Goal: Book appointment/travel/reservation

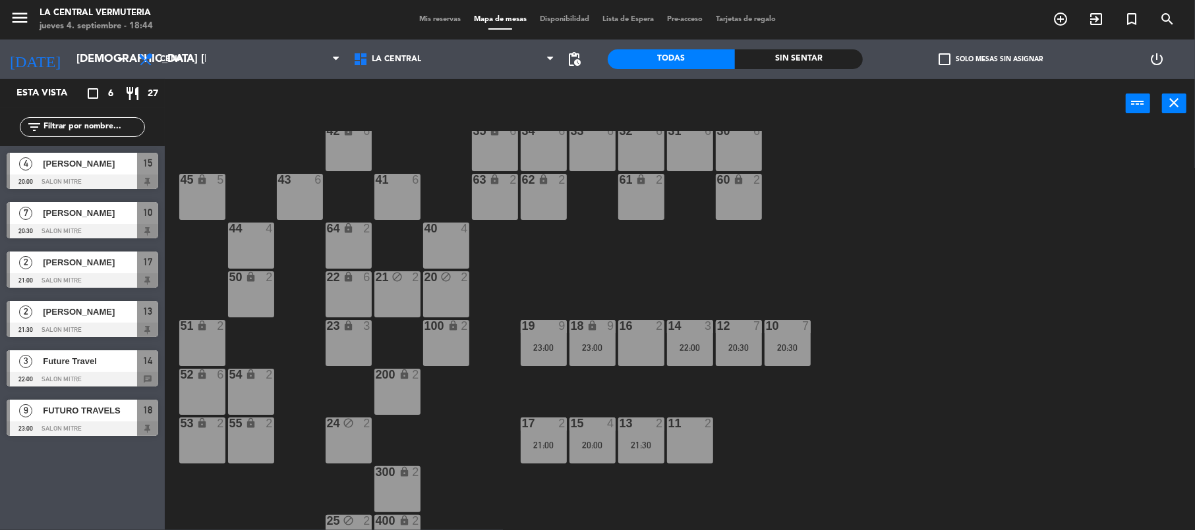
scroll to position [57, 0]
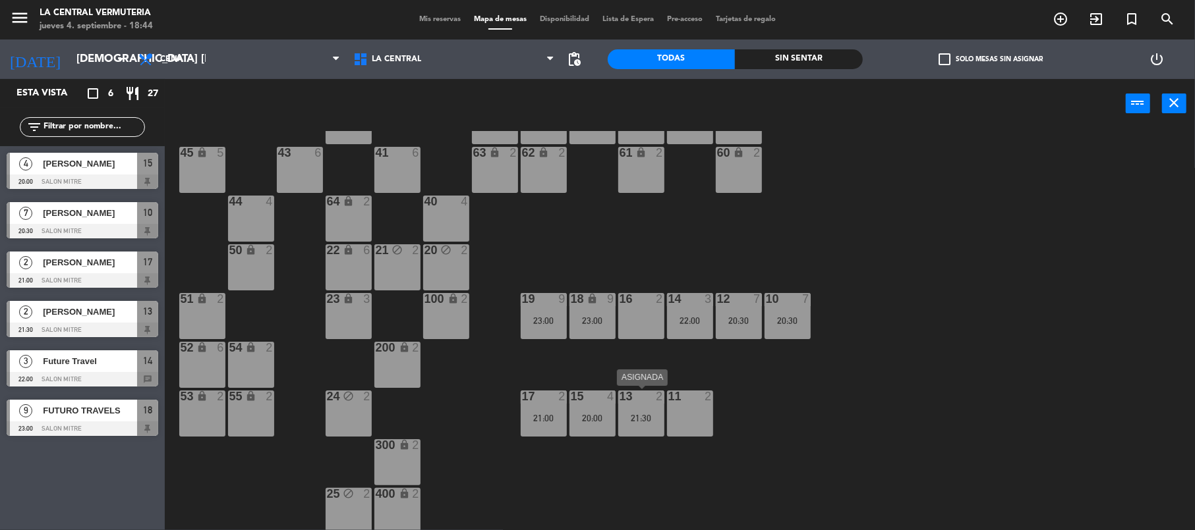
click at [643, 401] on div at bounding box center [641, 397] width 22 height 12
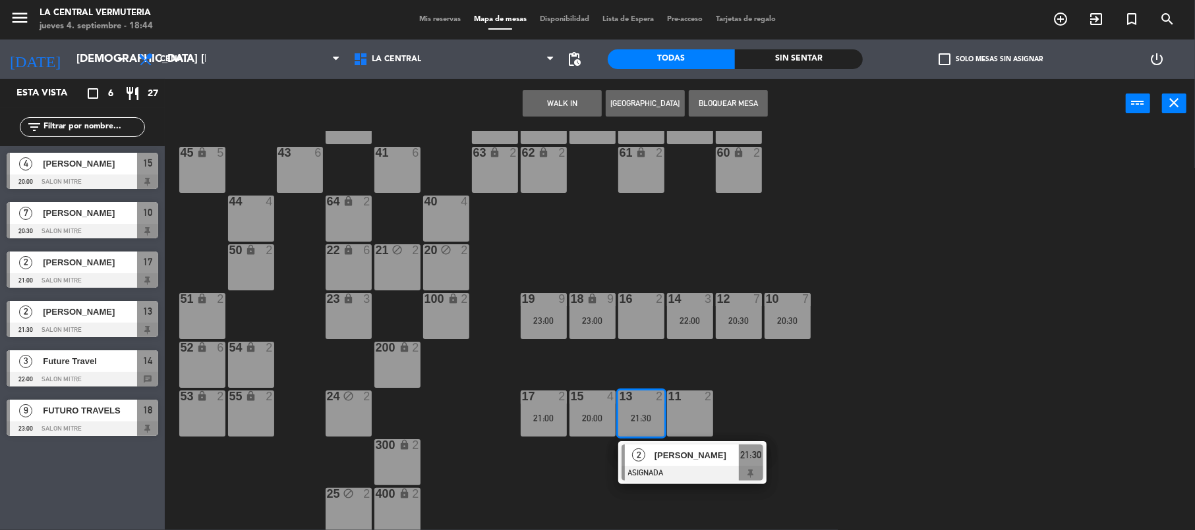
click at [633, 294] on div at bounding box center [641, 299] width 22 height 12
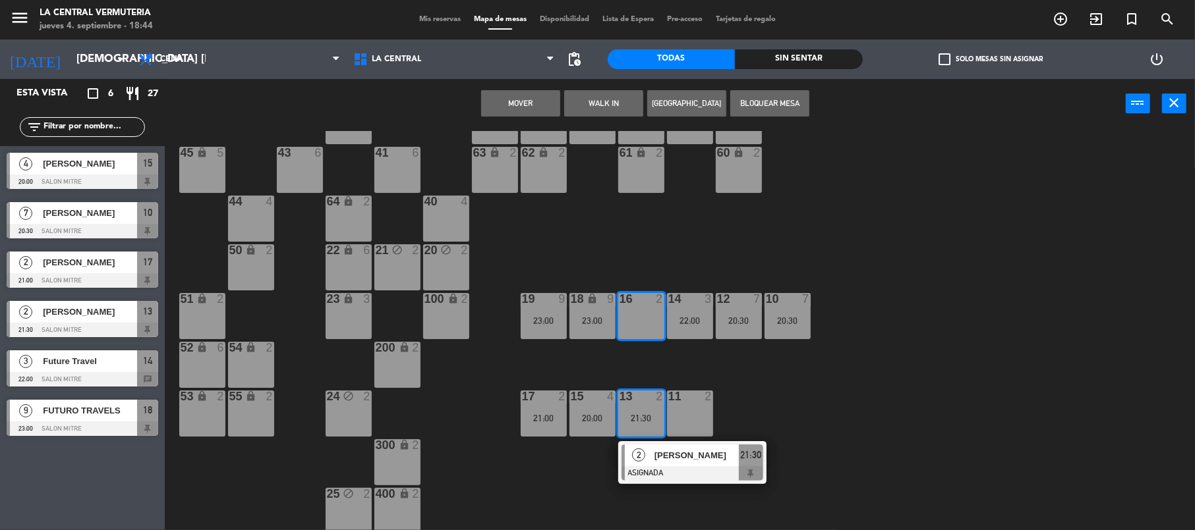
click at [496, 107] on button "Mover" at bounding box center [520, 103] width 79 height 26
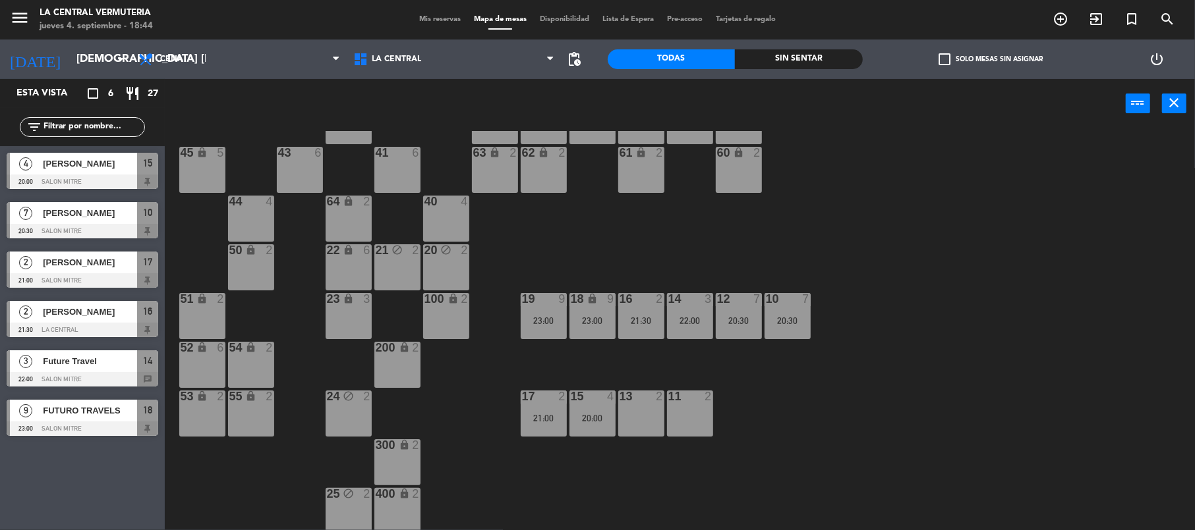
click at [691, 308] on div "14 3 22:00" at bounding box center [690, 316] width 46 height 46
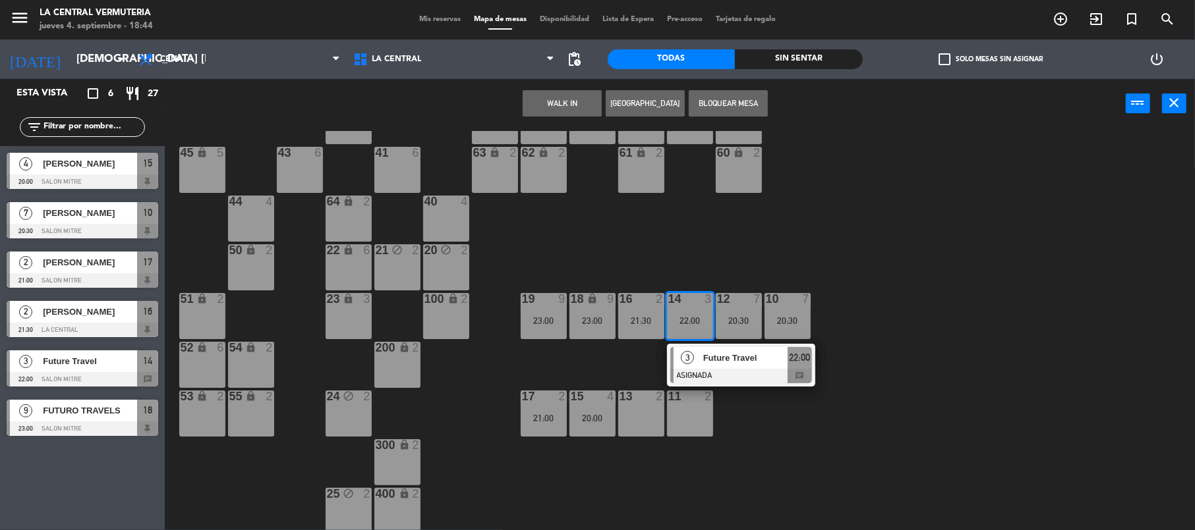
click at [720, 401] on div "2" at bounding box center [711, 397] width 22 height 12
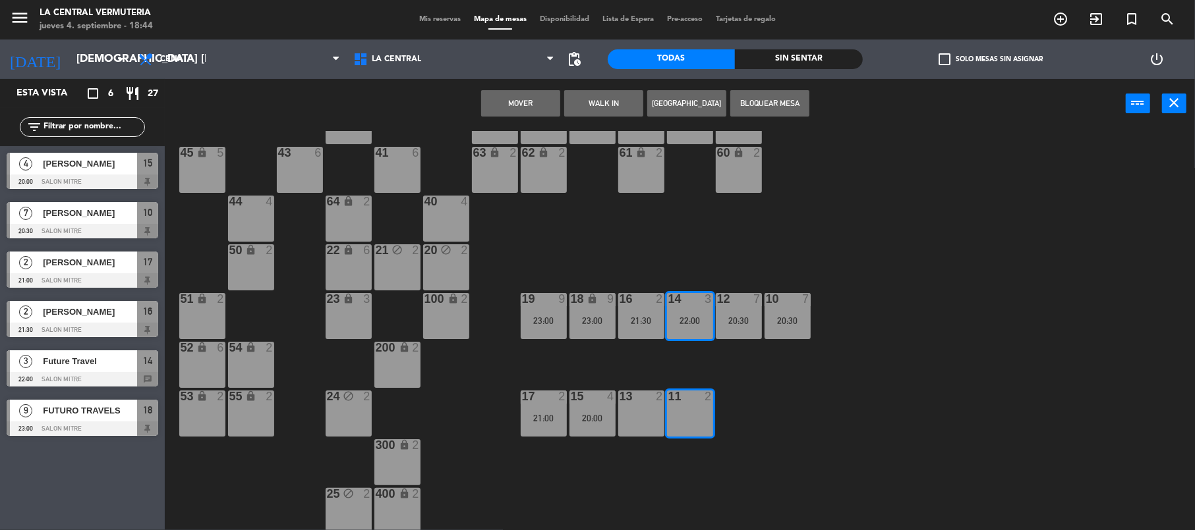
click at [757, 387] on div "42 lock 6 35 lock 6 34 6 33 6 32 6 31 6 30 6 43 6 41 6 60 lock 2 61 lock 2 62 l…" at bounding box center [686, 332] width 1018 height 402
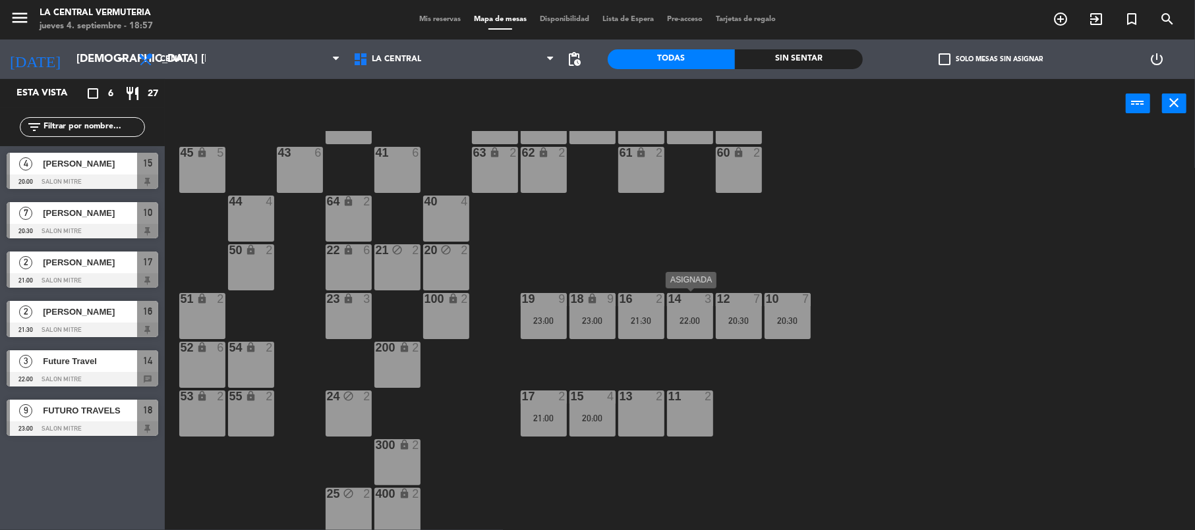
click at [693, 319] on div "22:00" at bounding box center [690, 320] width 46 height 9
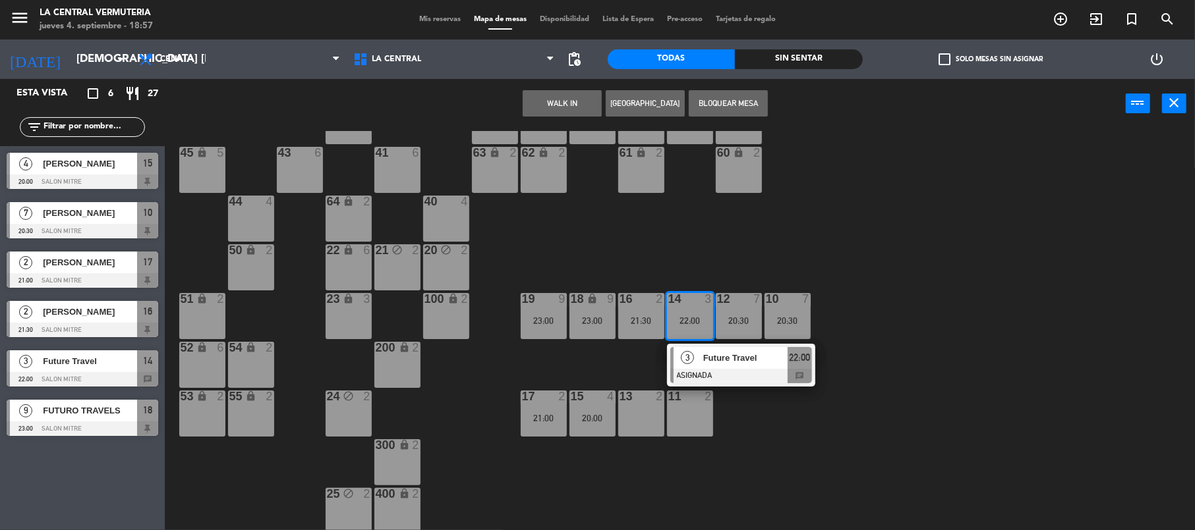
click at [799, 271] on div "42 lock 6 35 lock 6 34 6 33 6 32 6 31 6 30 6 43 6 41 6 60 lock 2 61 lock 2 62 l…" at bounding box center [686, 332] width 1018 height 402
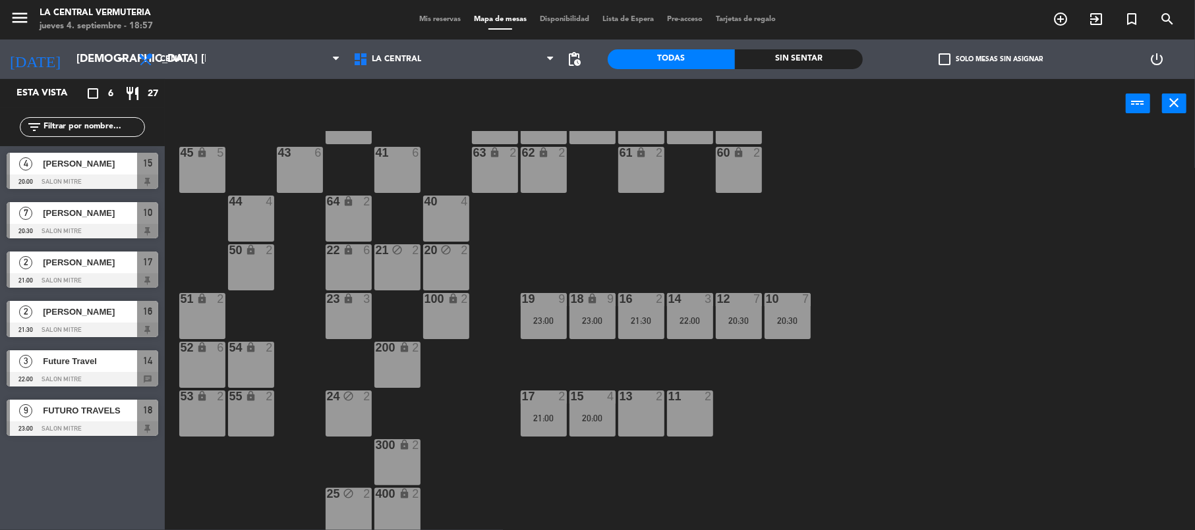
click at [722, 320] on div "20:30" at bounding box center [739, 320] width 46 height 9
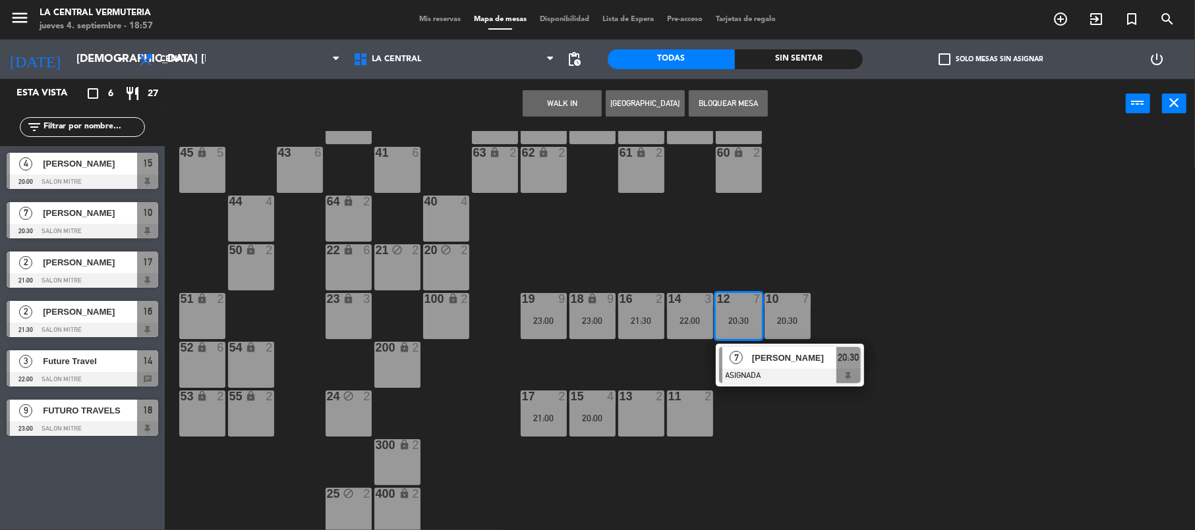
click at [792, 267] on div "42 lock 6 35 lock 6 34 6 33 6 32 6 31 6 30 6 43 6 41 6 60 lock 2 61 lock 2 62 l…" at bounding box center [686, 332] width 1018 height 402
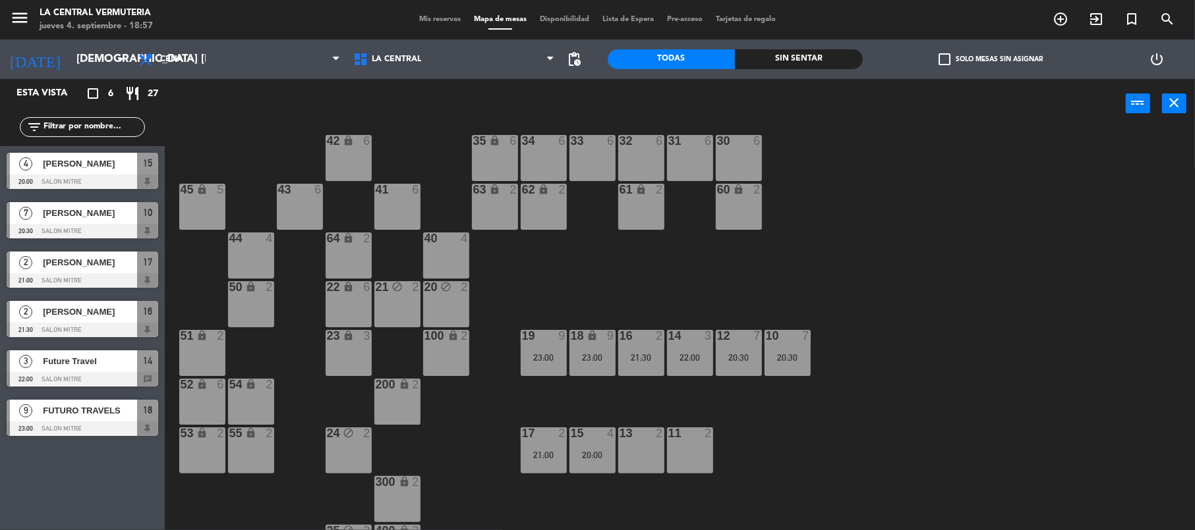
scroll to position [0, 0]
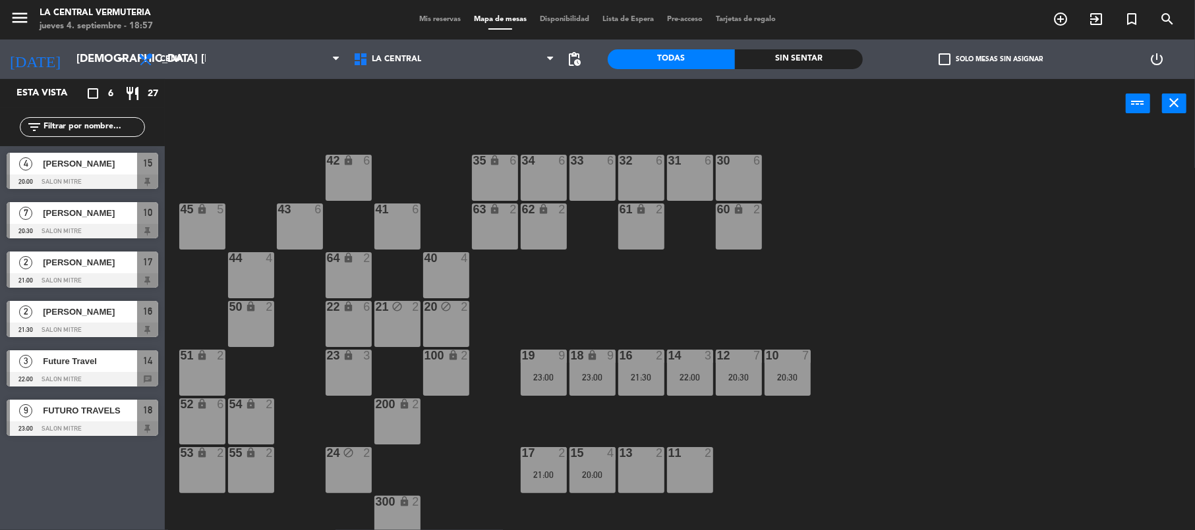
click at [549, 354] on div at bounding box center [543, 356] width 22 height 12
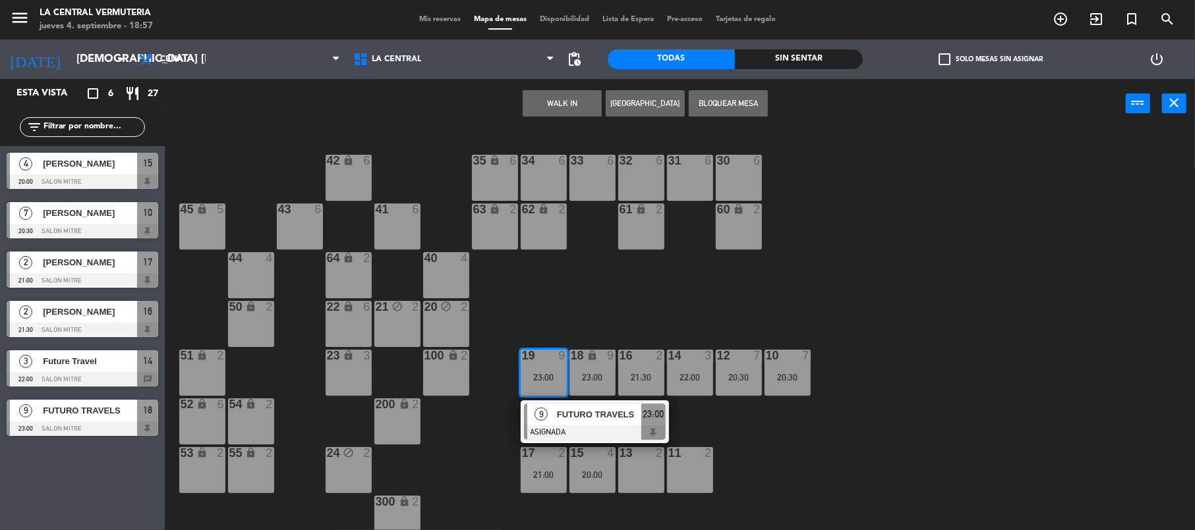
click at [554, 405] on div "9" at bounding box center [541, 415] width 28 height 22
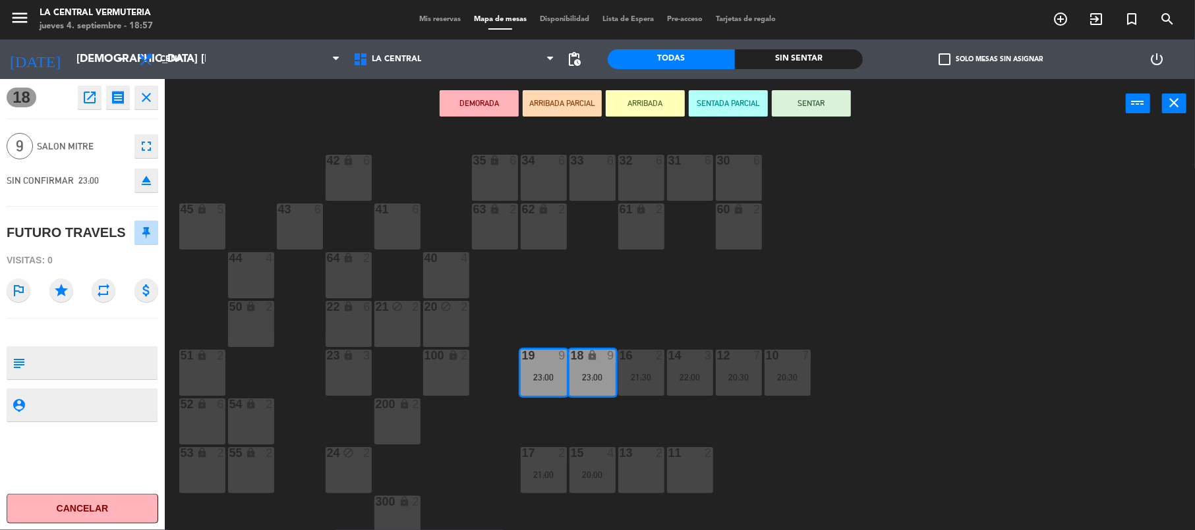
click at [94, 98] on icon "open_in_new" at bounding box center [90, 98] width 16 height 16
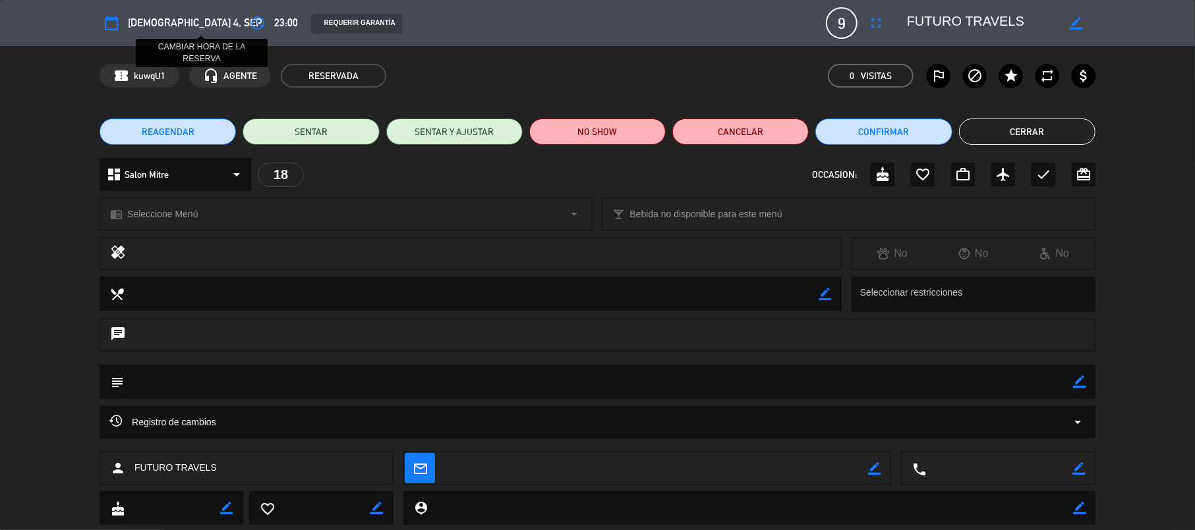
click at [250, 22] on icon "access_time" at bounding box center [258, 23] width 16 height 16
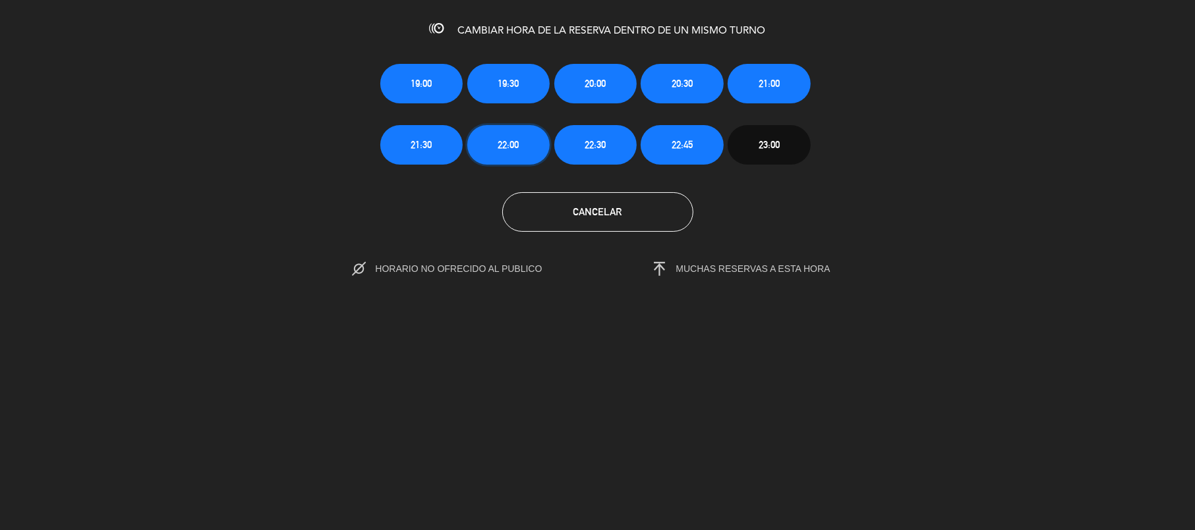
click at [522, 140] on button "22:00" at bounding box center [508, 145] width 82 height 40
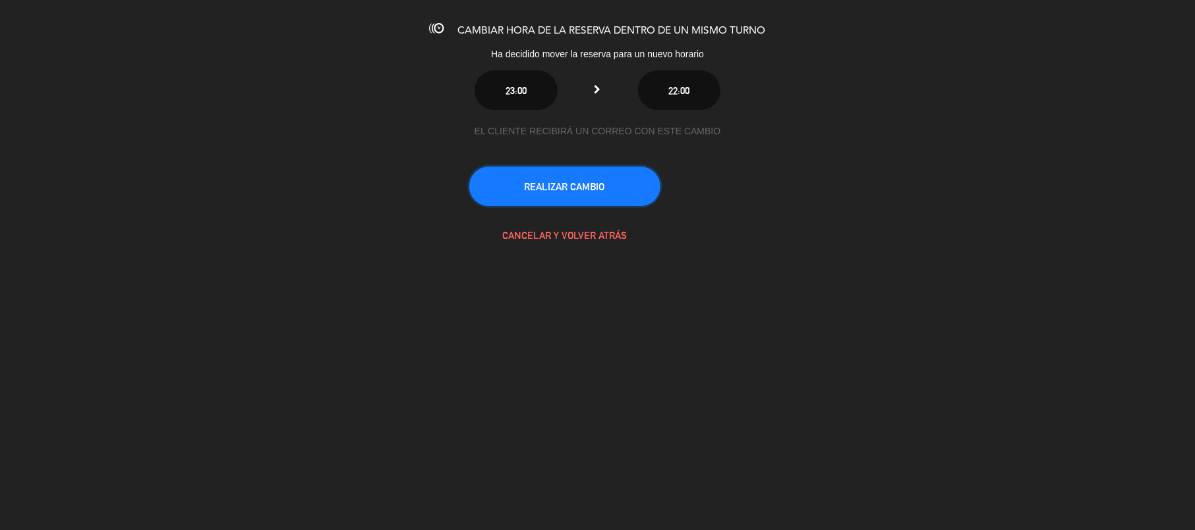
click at [596, 179] on button "REALIZAR CAMBIO" at bounding box center [564, 187] width 191 height 40
